Goal: Transaction & Acquisition: Purchase product/service

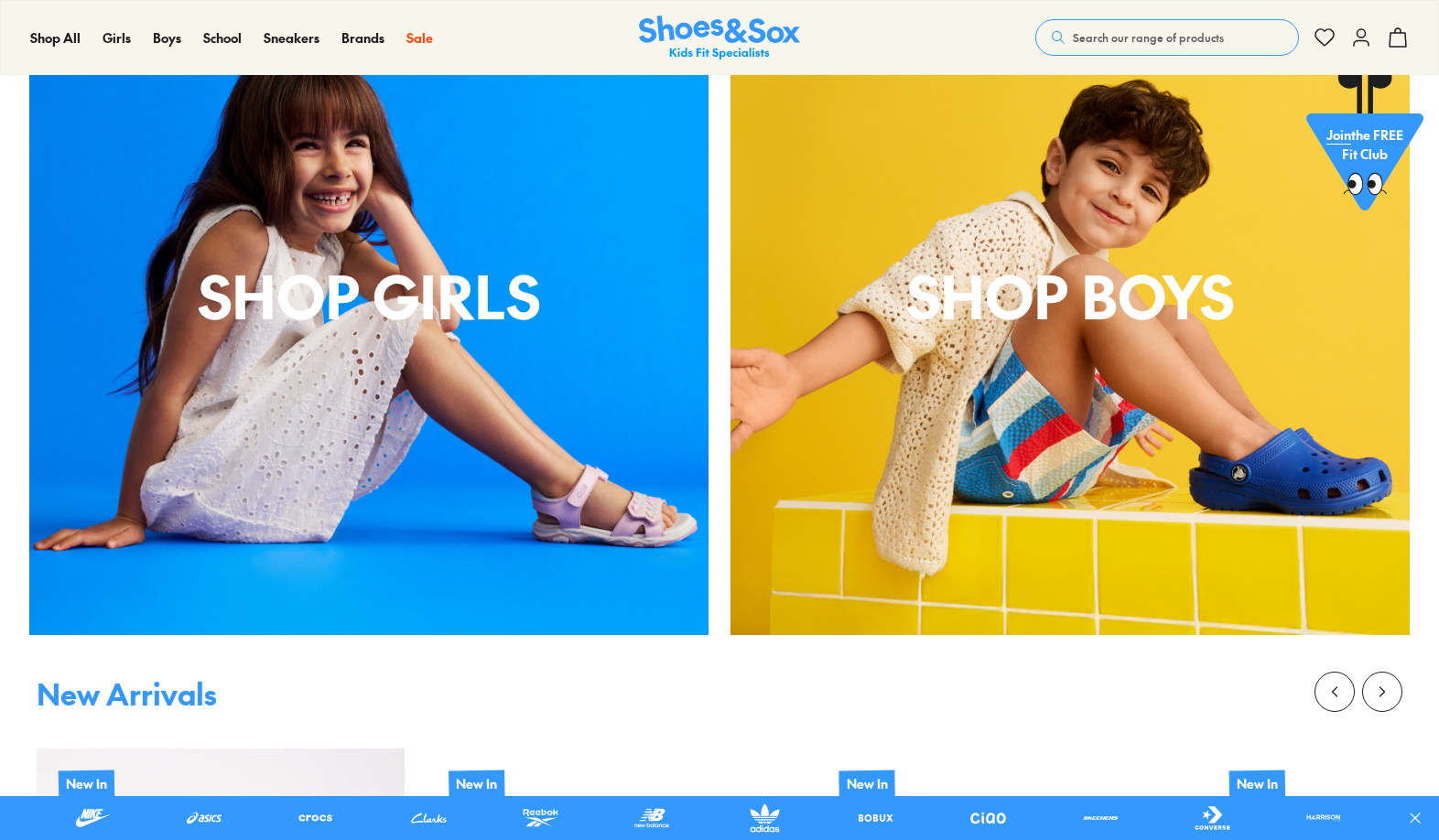
scroll to position [790, 0]
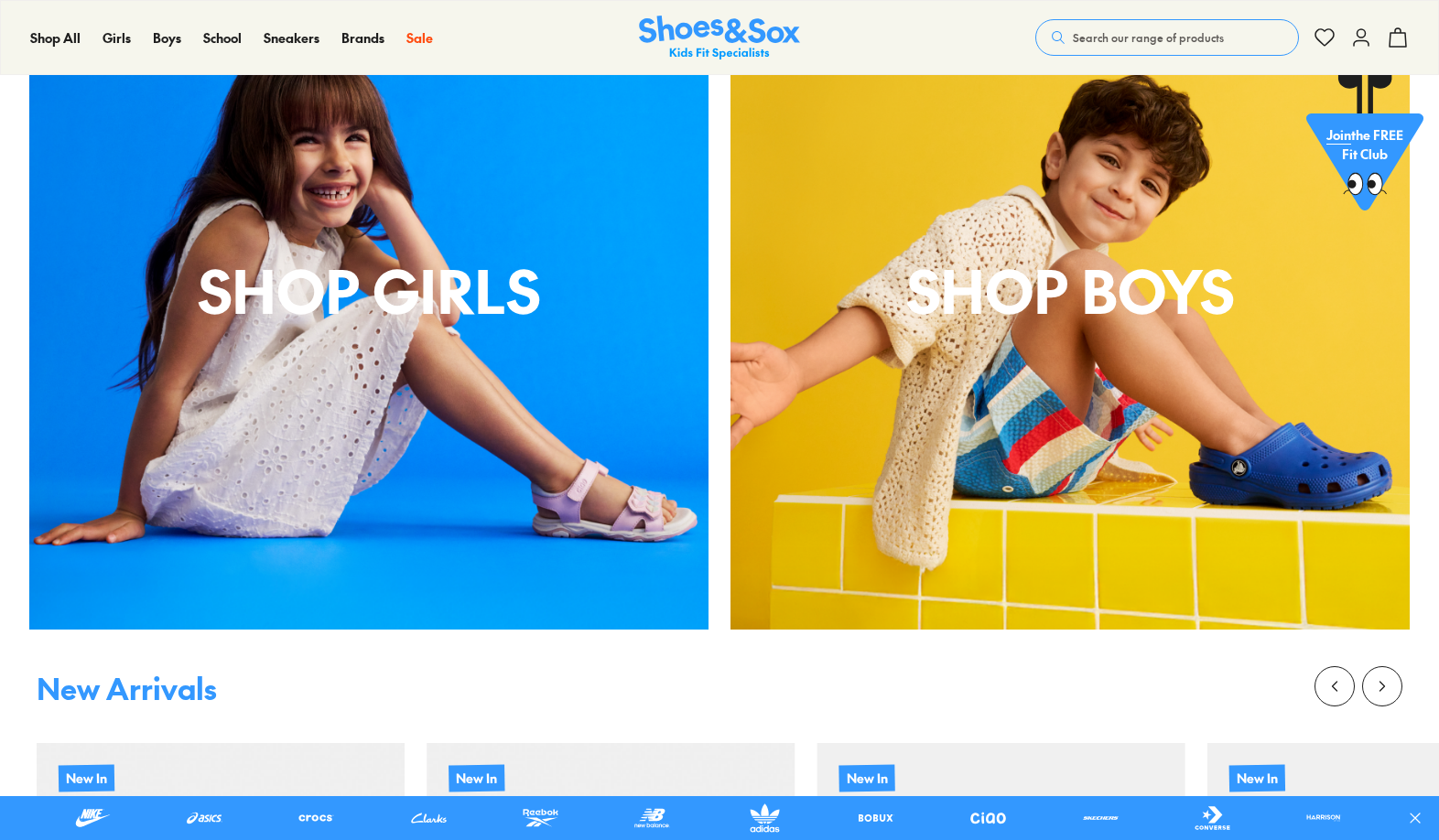
click at [490, 412] on div "Shop Girls" at bounding box center [369, 290] width 679 height 679
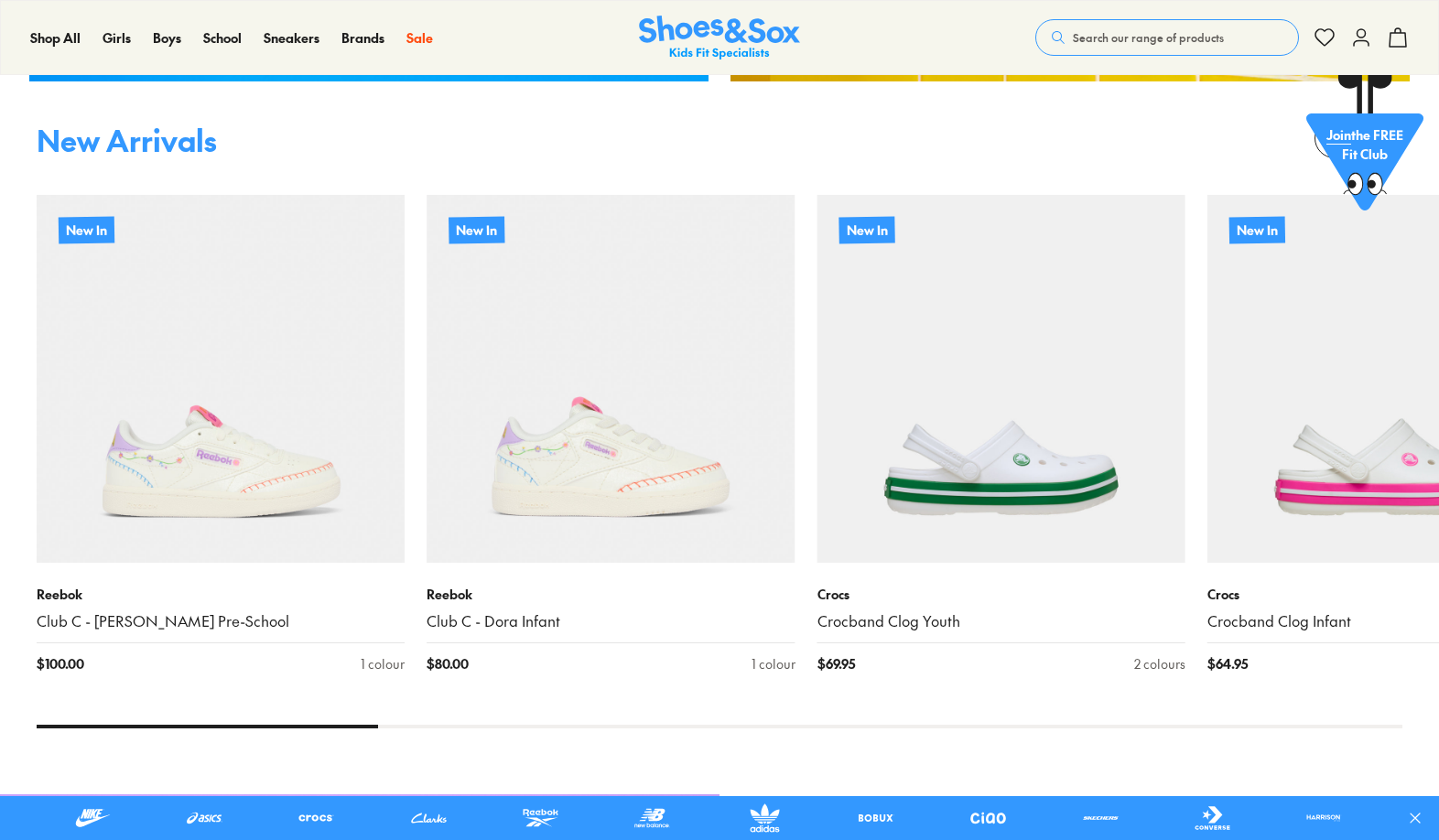
scroll to position [1343, 0]
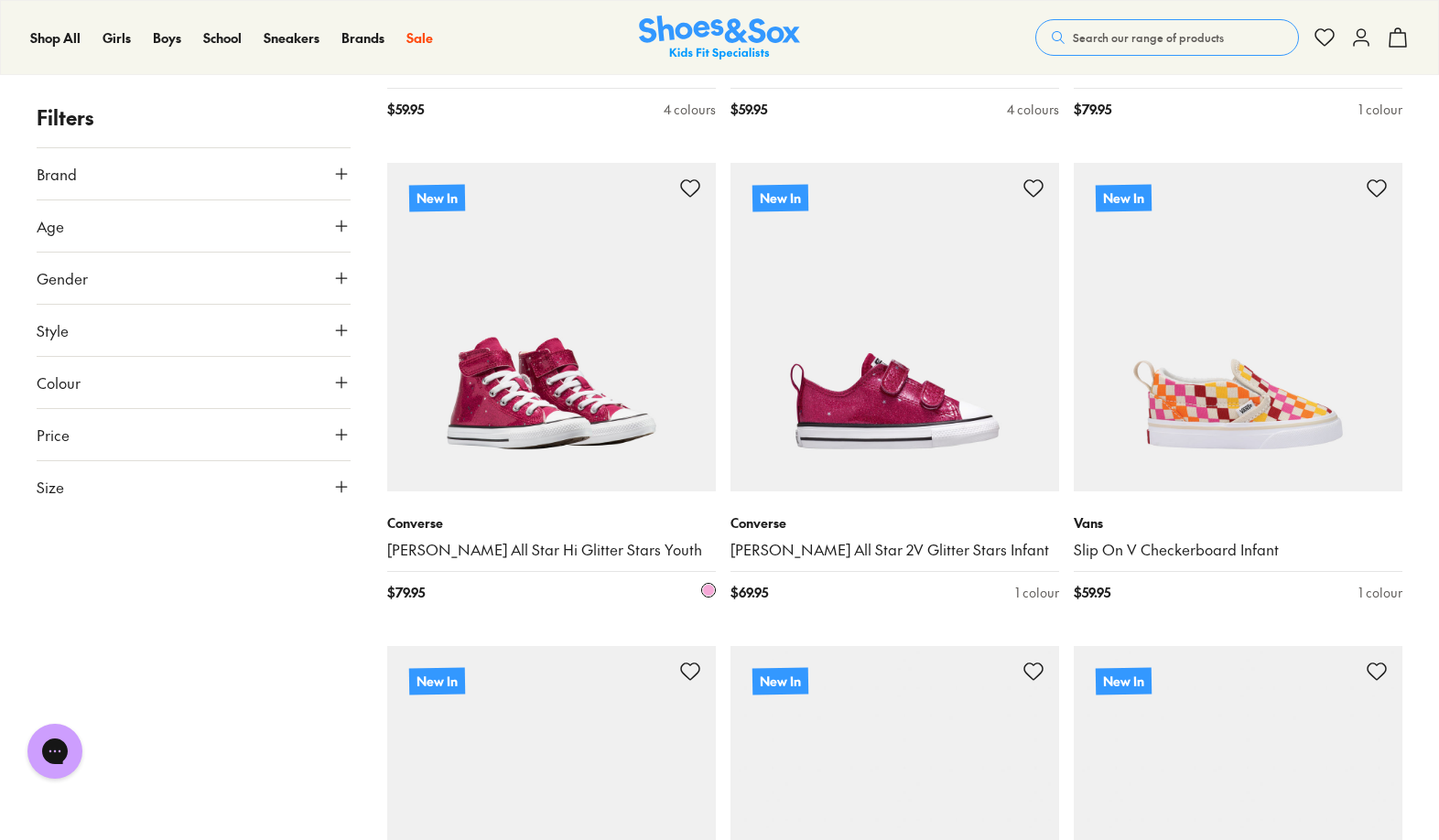
scroll to position [1658, 0]
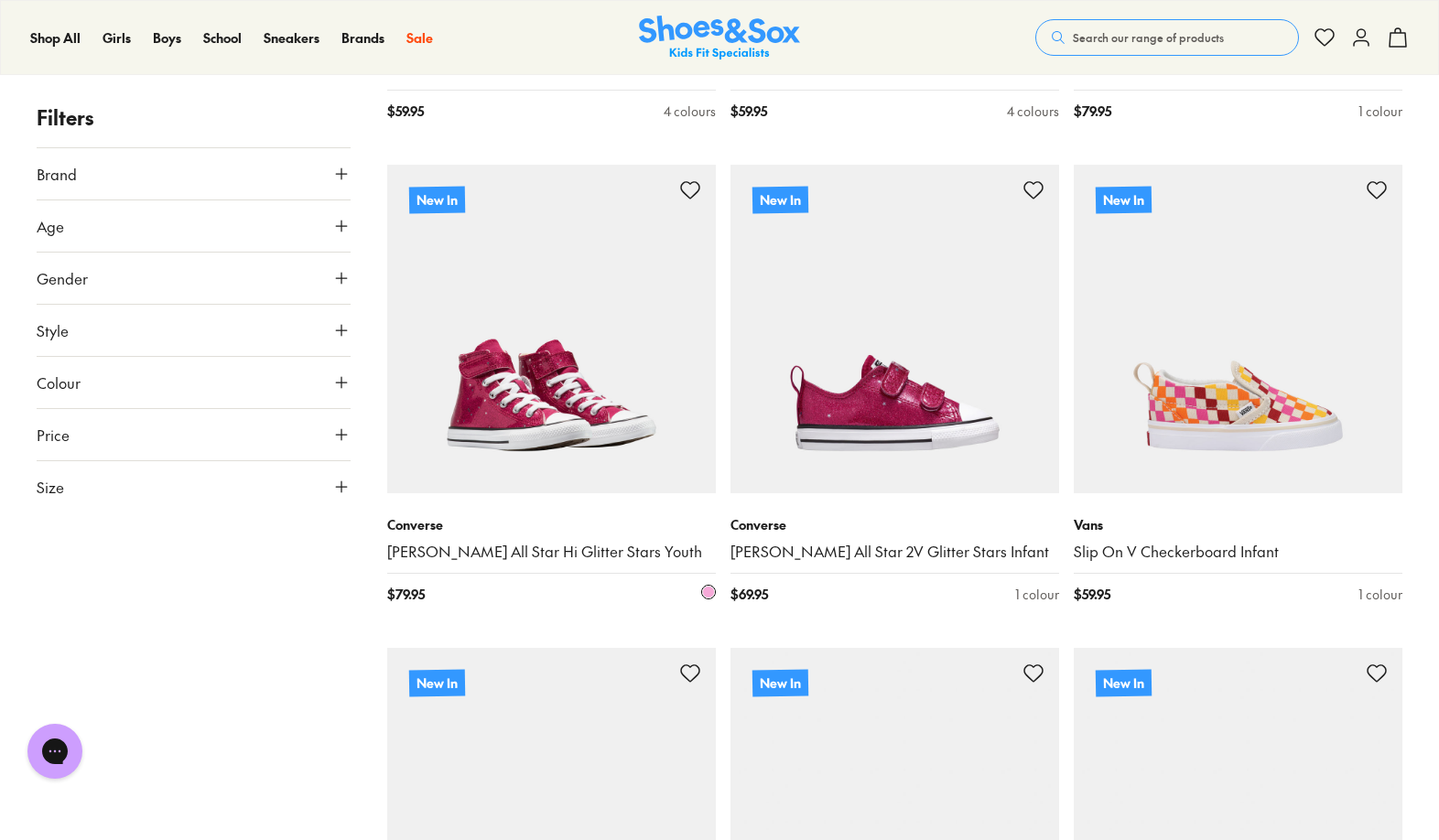
click at [532, 433] on img at bounding box center [551, 328] width 329 height 328
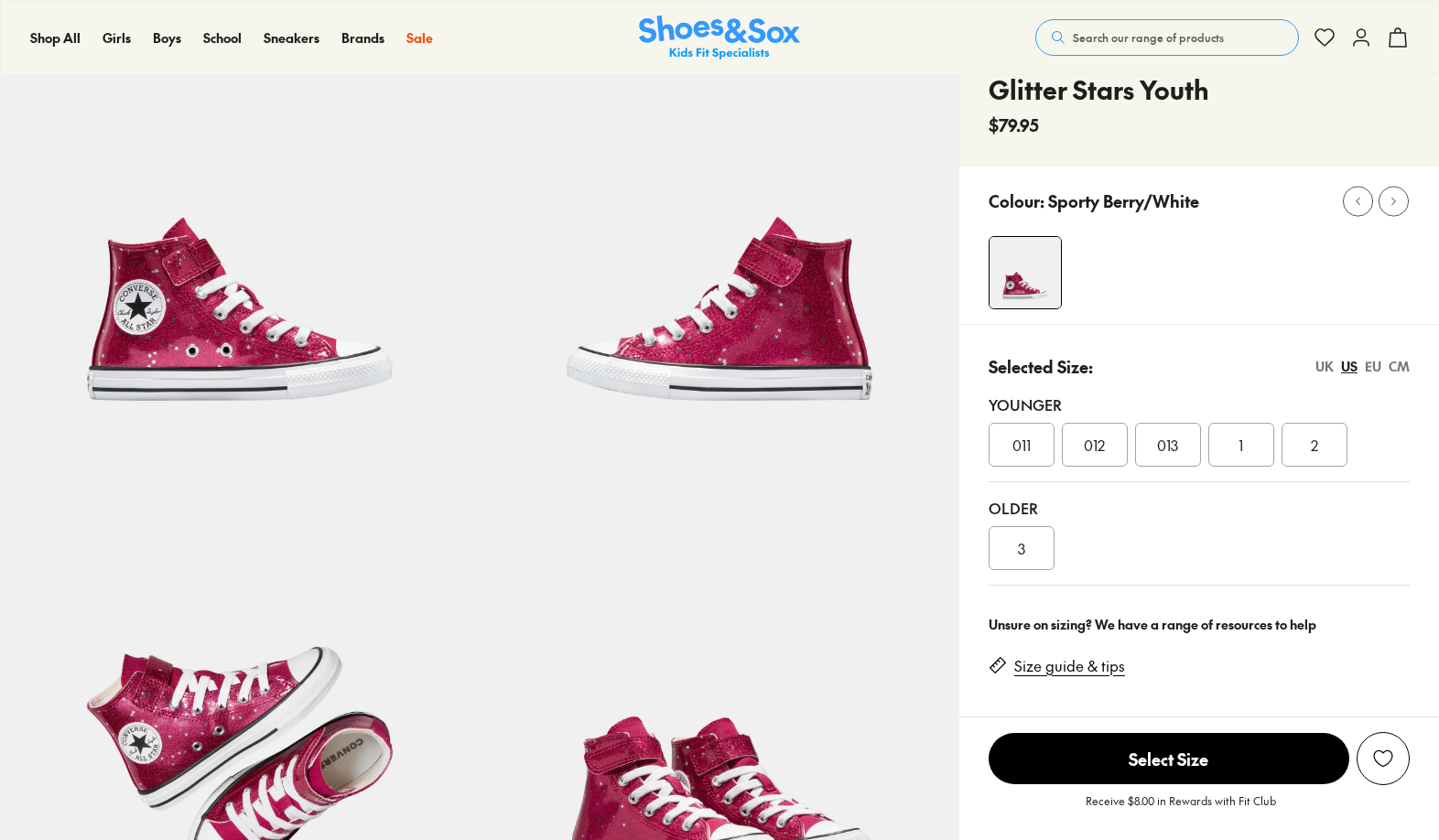
select select "*"
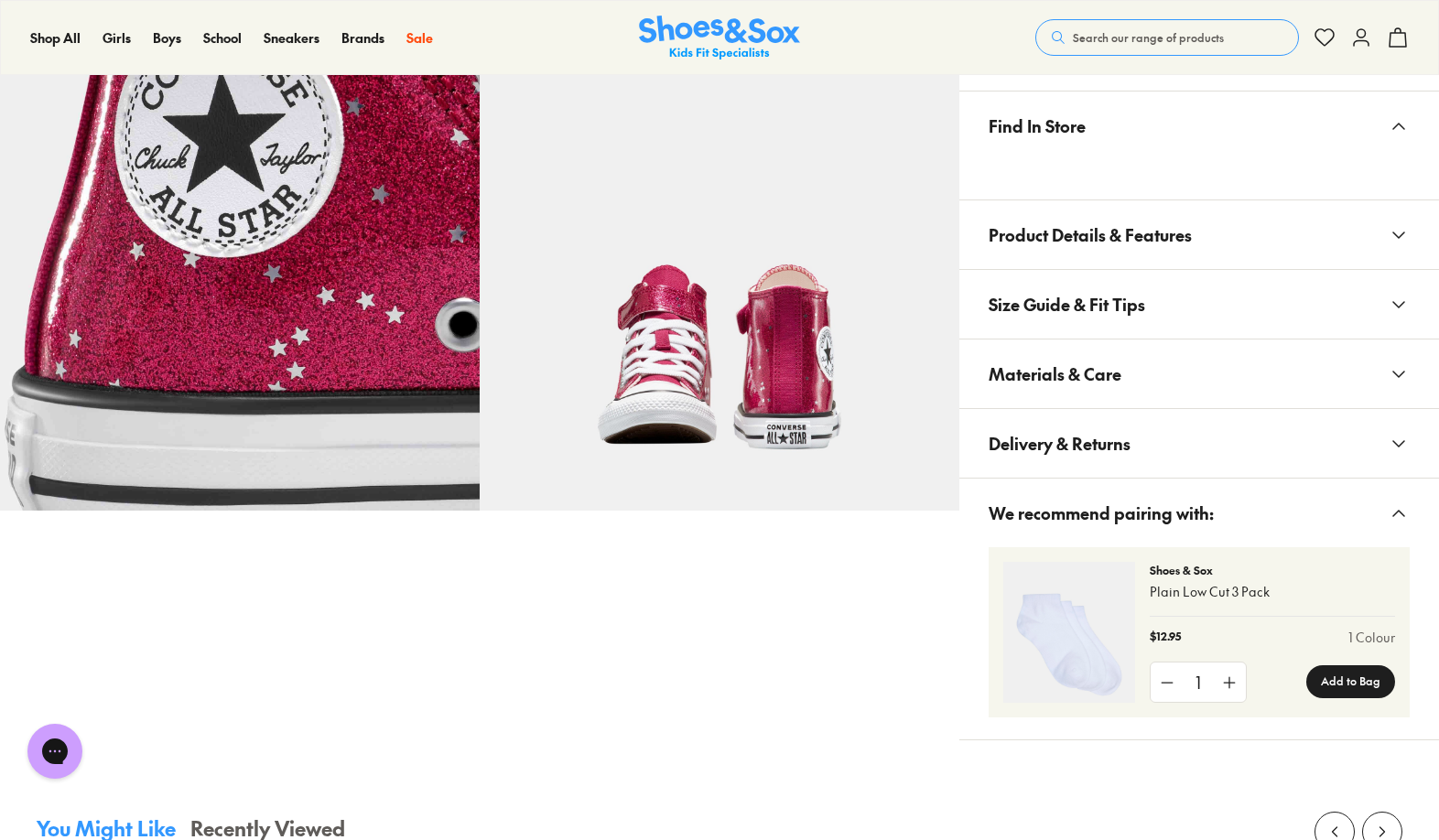
scroll to position [1073, 0]
